Goal: Find specific page/section: Find specific page/section

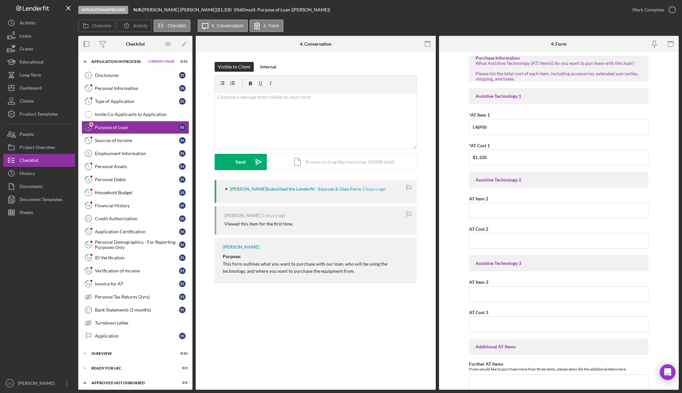
scroll to position [449, 0]
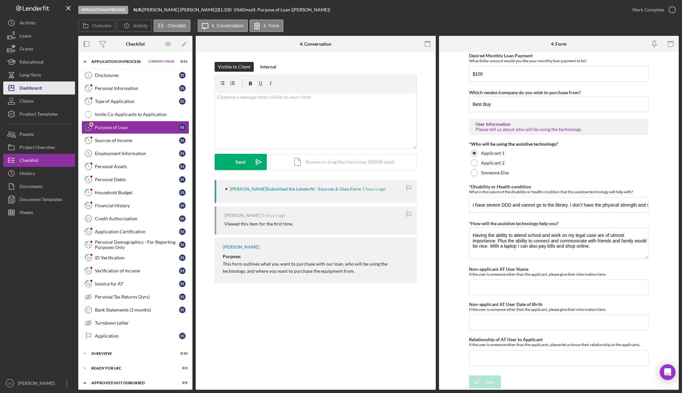
click at [43, 91] on button "Icon/Dashboard Dashboard" at bounding box center [39, 87] width 72 height 13
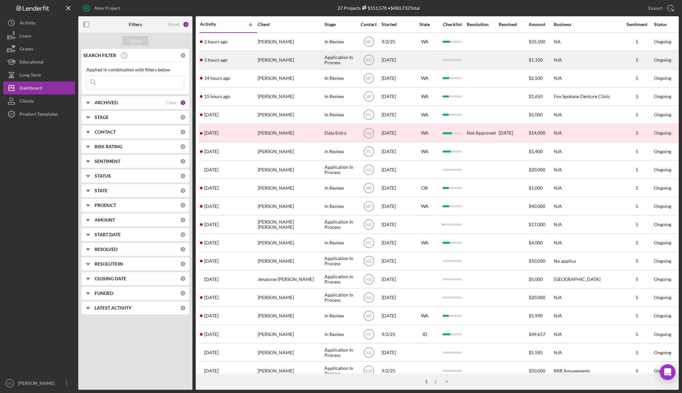
click at [300, 63] on div "[PERSON_NAME]" at bounding box center [289, 59] width 65 height 17
